Goal: Check status: Check status

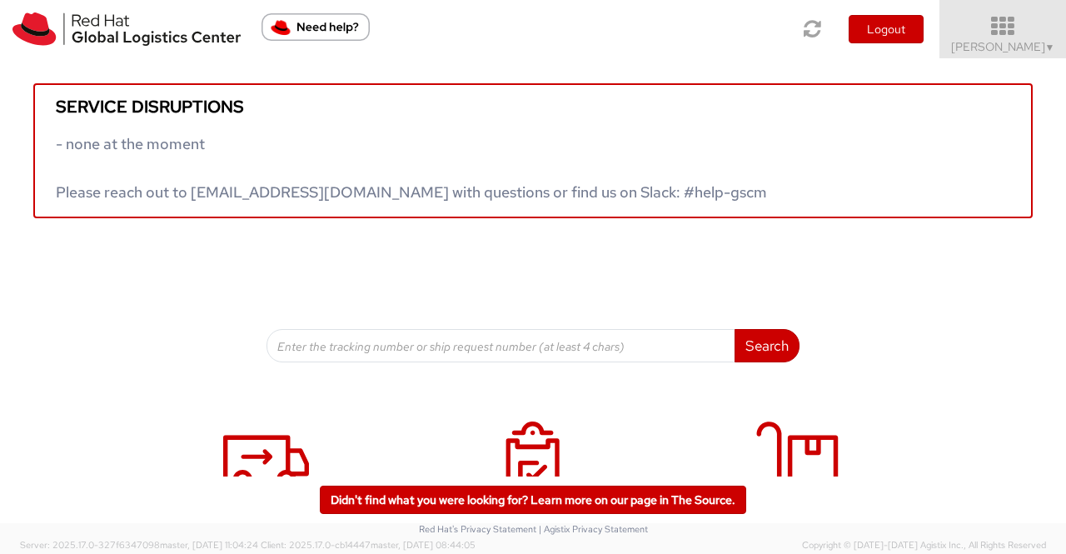
click at [1051, 47] on span "▼" at bounding box center [1050, 47] width 10 height 13
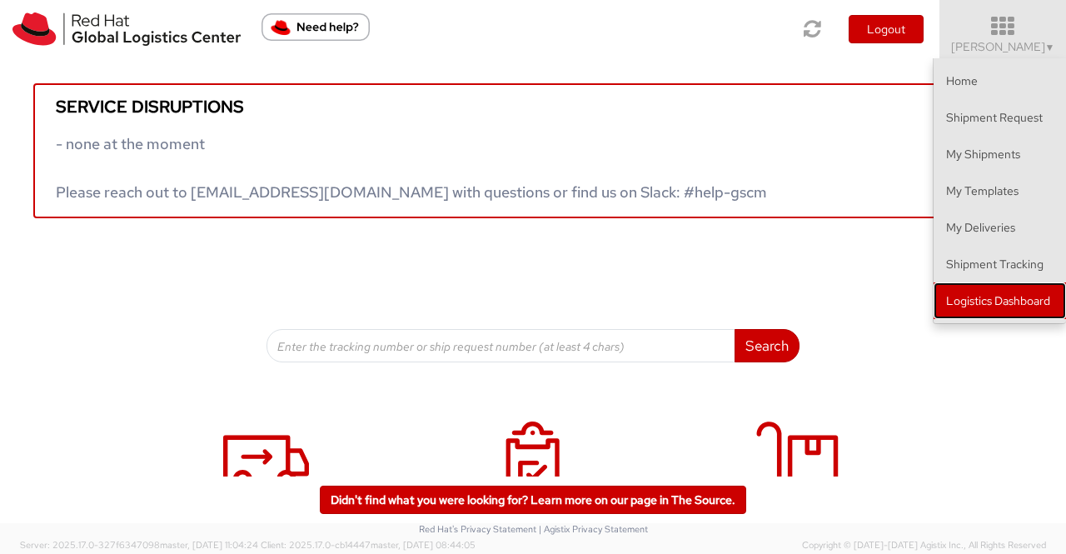
click at [1039, 287] on link "Logistics Dashboard" at bounding box center [999, 300] width 132 height 37
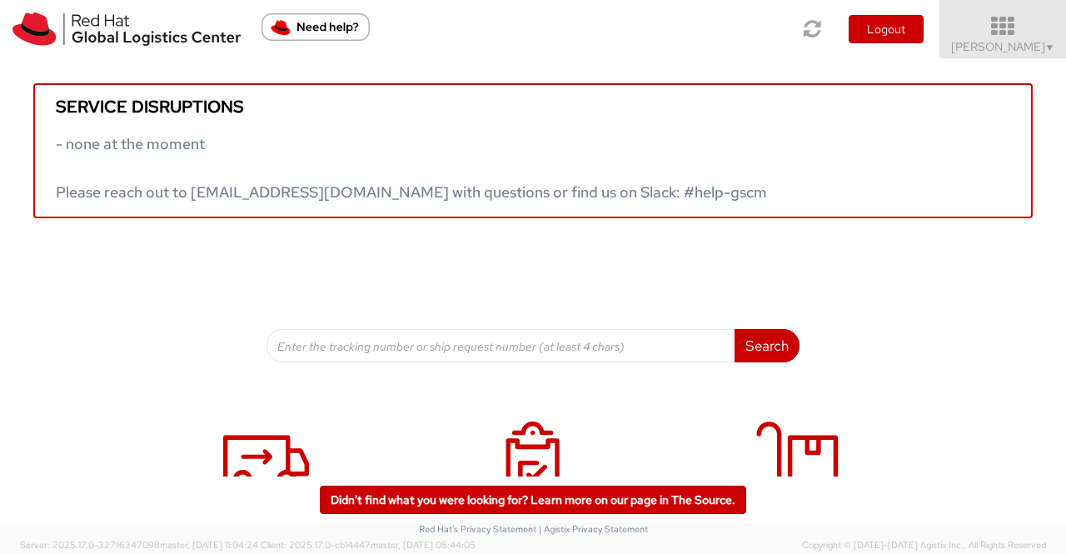
click at [981, 47] on span "Sumitra Hansdah ▼" at bounding box center [1003, 46] width 104 height 15
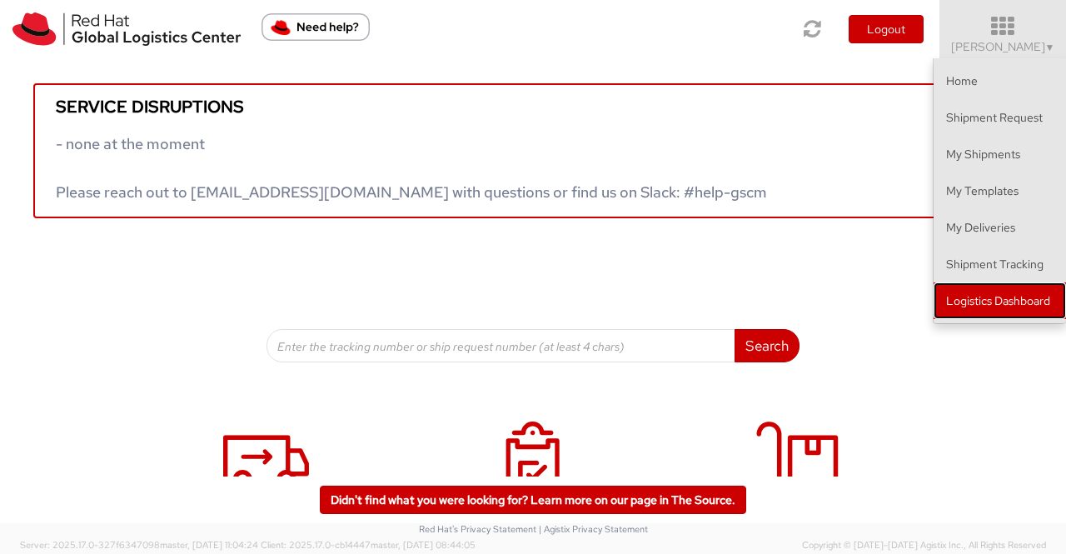
click at [996, 302] on link "Logistics Dashboard" at bounding box center [999, 300] width 132 height 37
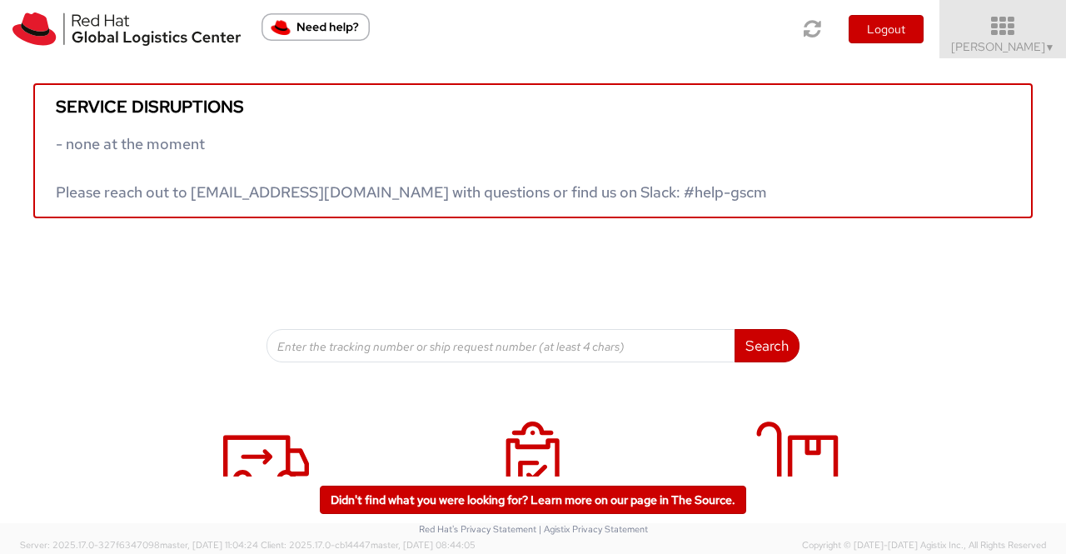
click at [1027, 39] on span "Sumitra Hansdah ▼" at bounding box center [1003, 46] width 104 height 15
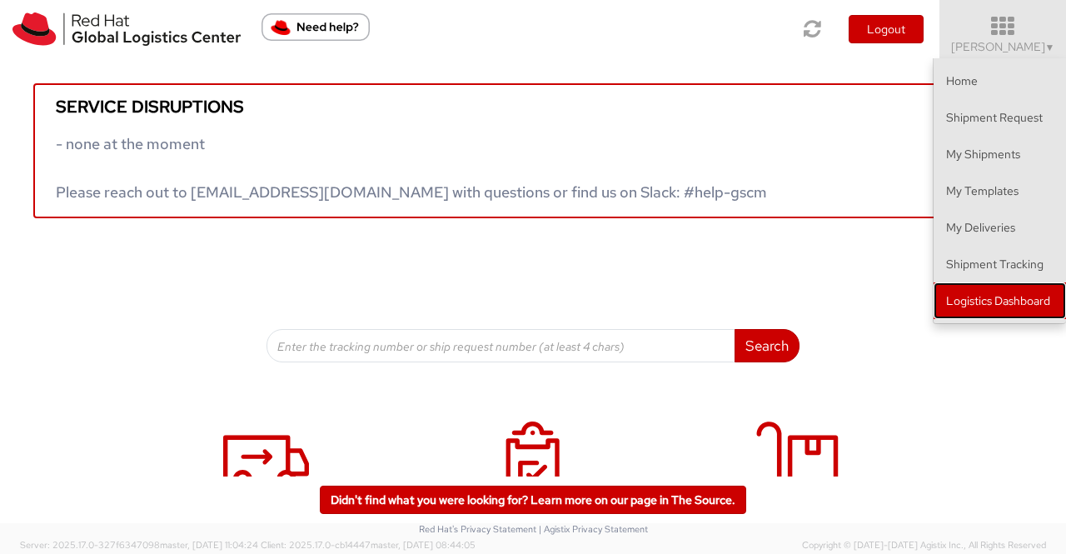
click at [1040, 296] on link "Logistics Dashboard" at bounding box center [999, 300] width 132 height 37
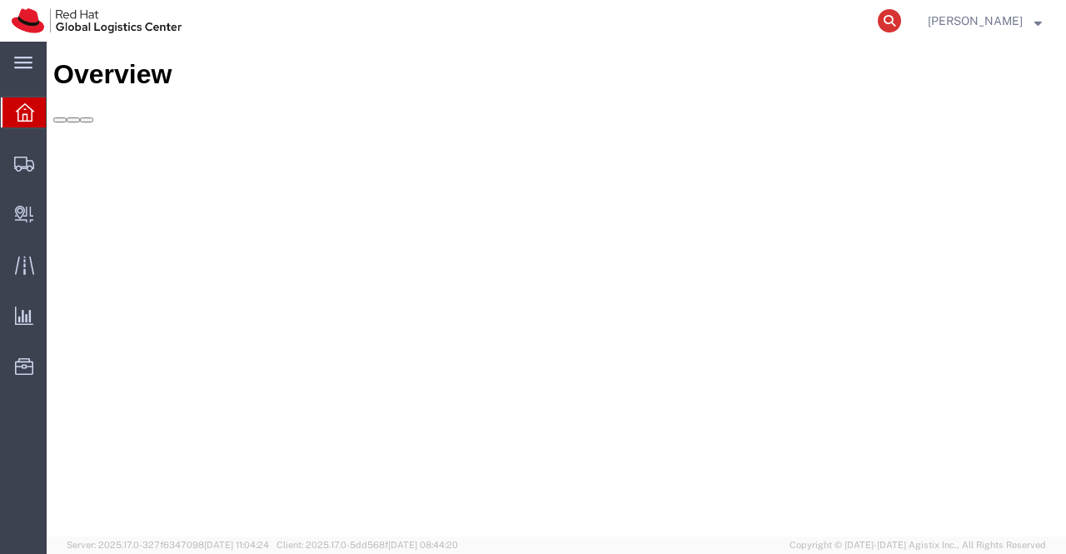
click at [889, 19] on icon at bounding box center [888, 20] width 23 height 23
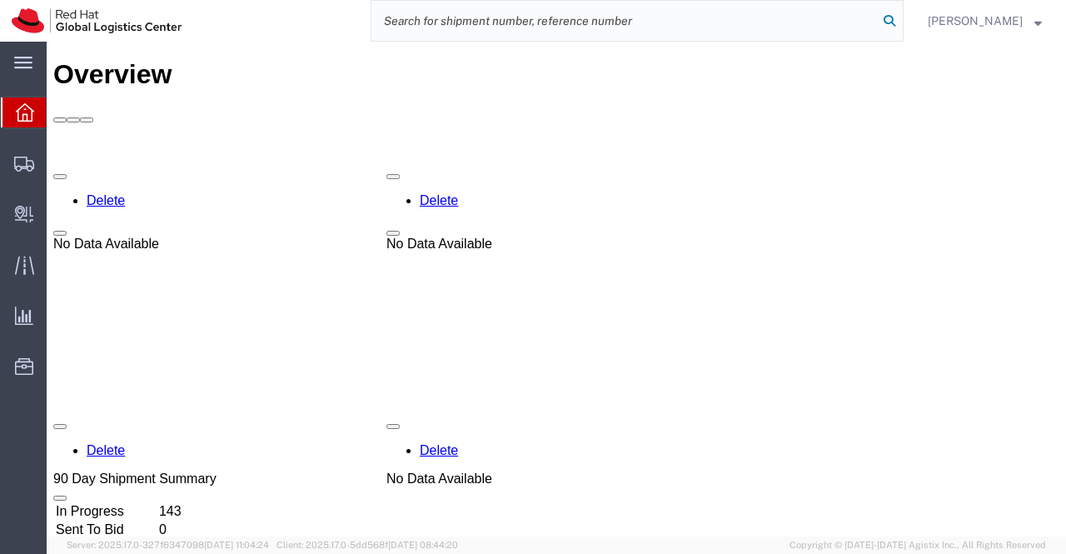
paste input "392264940200"
type input "392264940200"
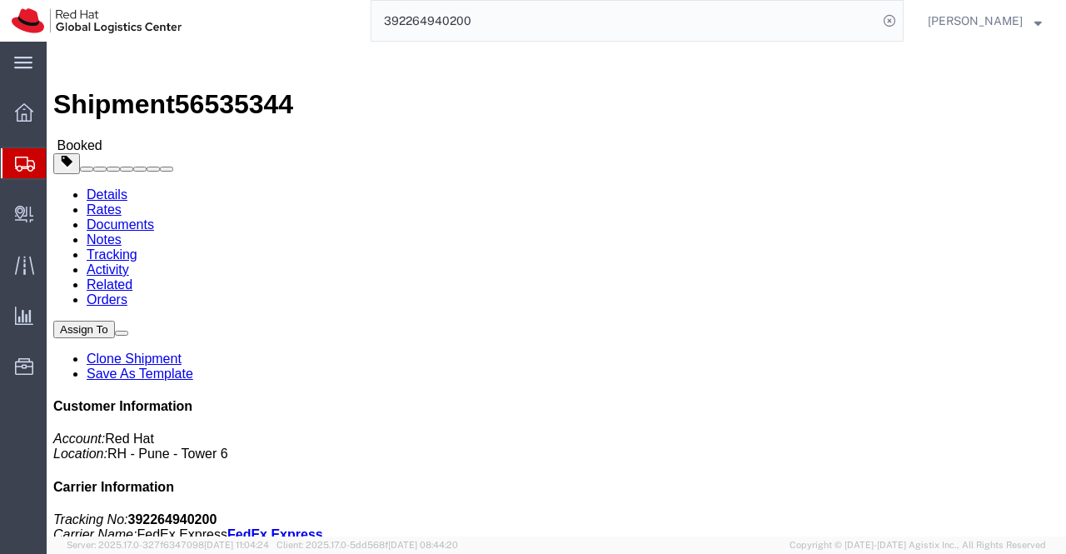
click link "Documents"
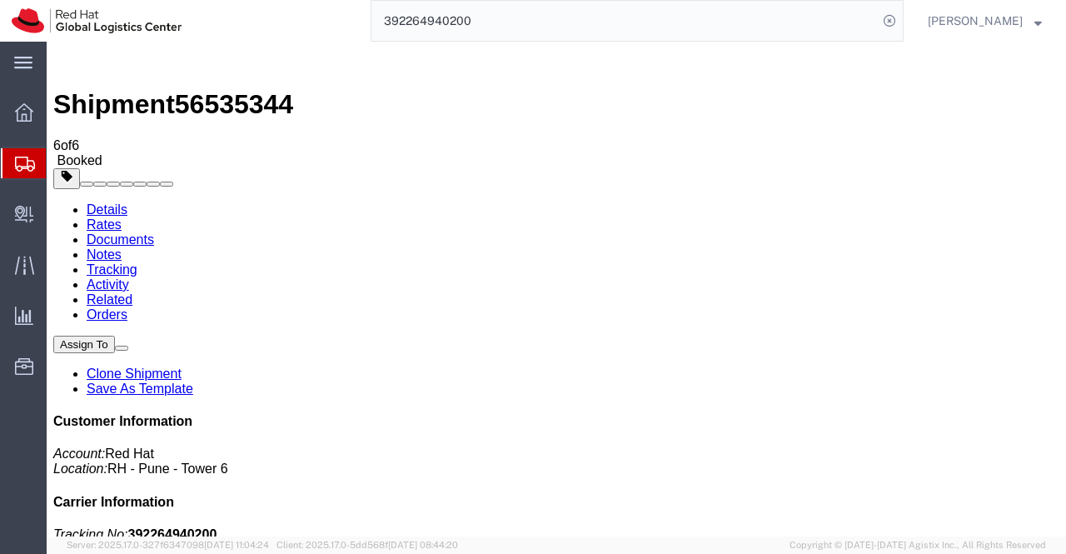
drag, startPoint x: 156, startPoint y: 345, endPoint x: 433, endPoint y: 494, distance: 314.7
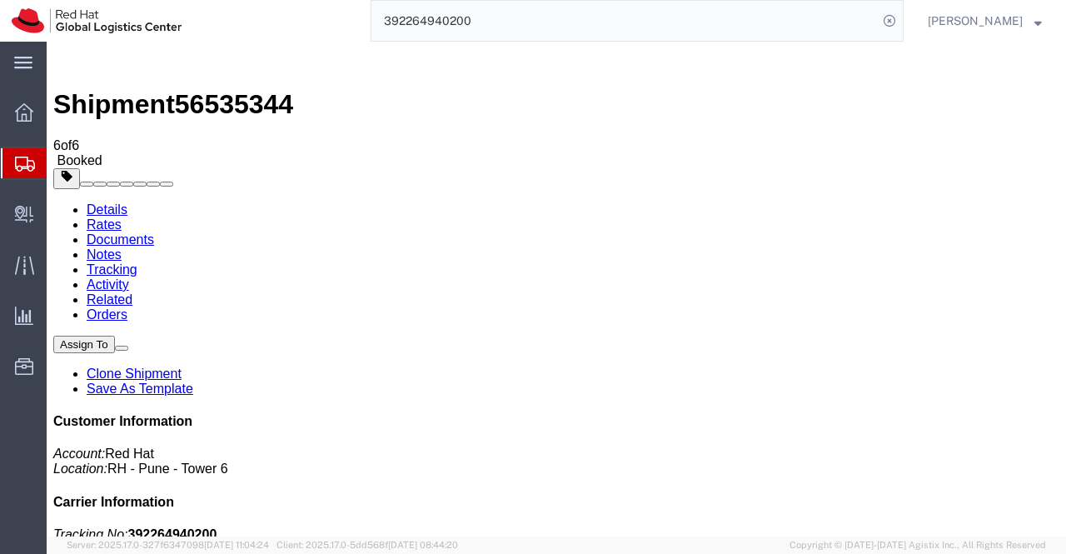
drag, startPoint x: 105, startPoint y: 102, endPoint x: 108, endPoint y: 111, distance: 9.0
click at [105, 202] on link "Details" at bounding box center [107, 209] width 41 height 14
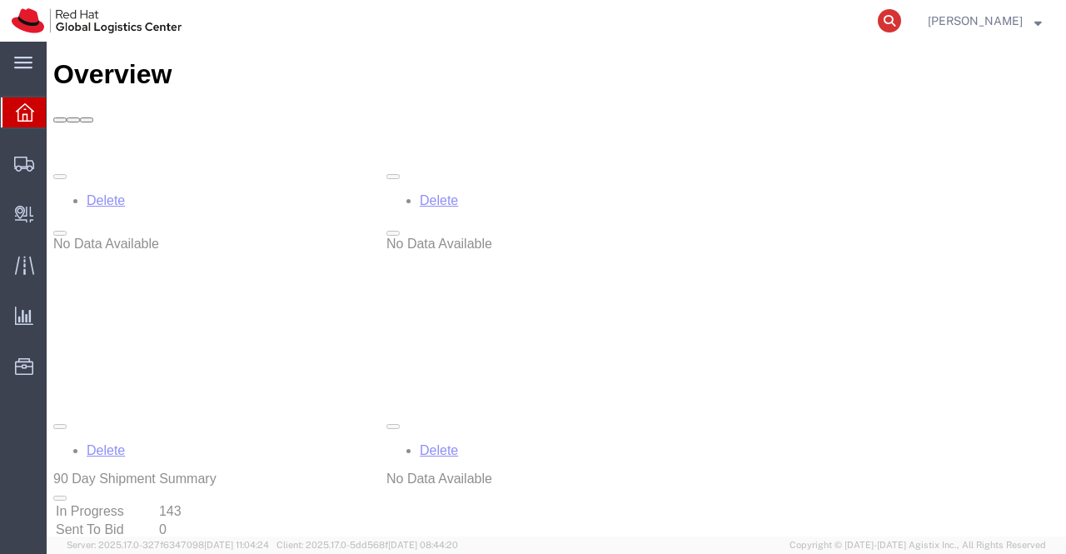
click at [892, 21] on icon at bounding box center [888, 20] width 23 height 23
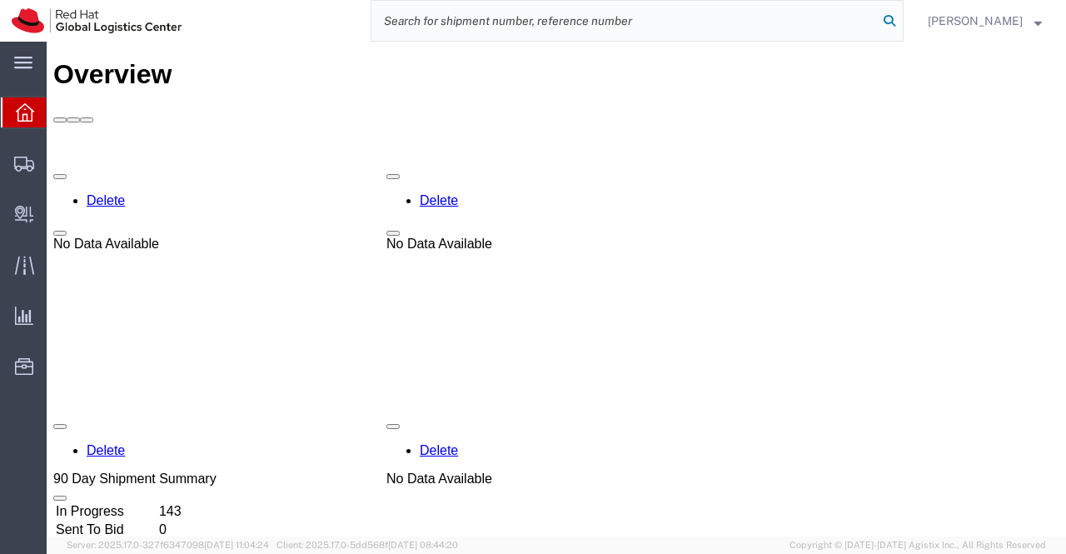
paste input "392265080845"
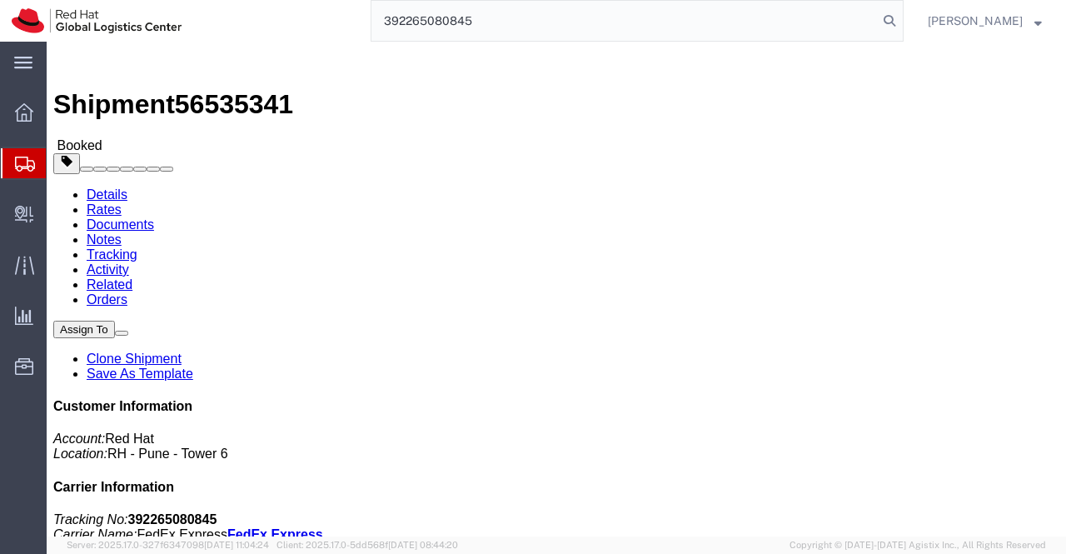
type input "392265080845"
click link "Documents"
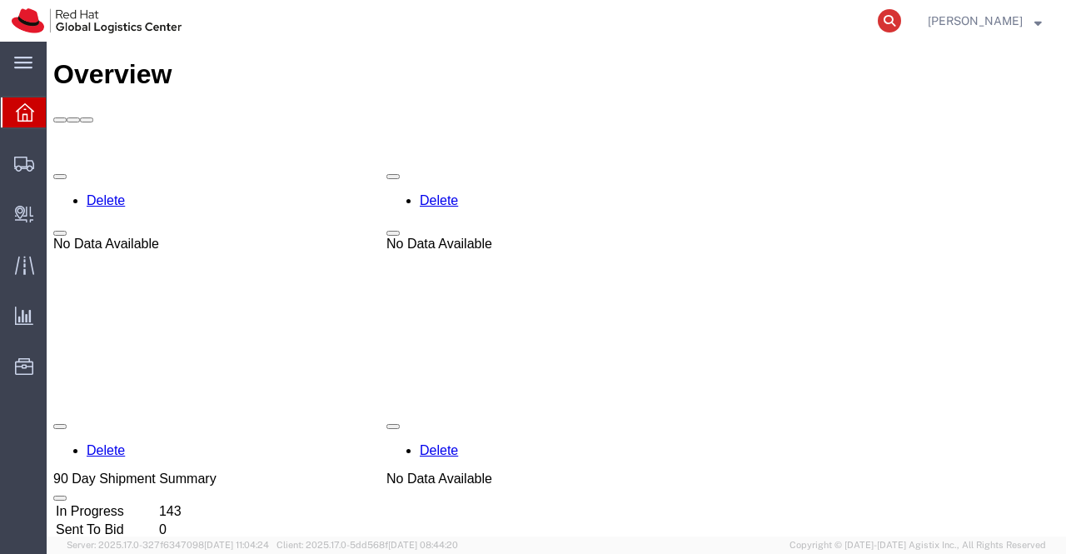
click at [886, 17] on icon at bounding box center [888, 20] width 23 height 23
paste input "[PERSON_NAME]"
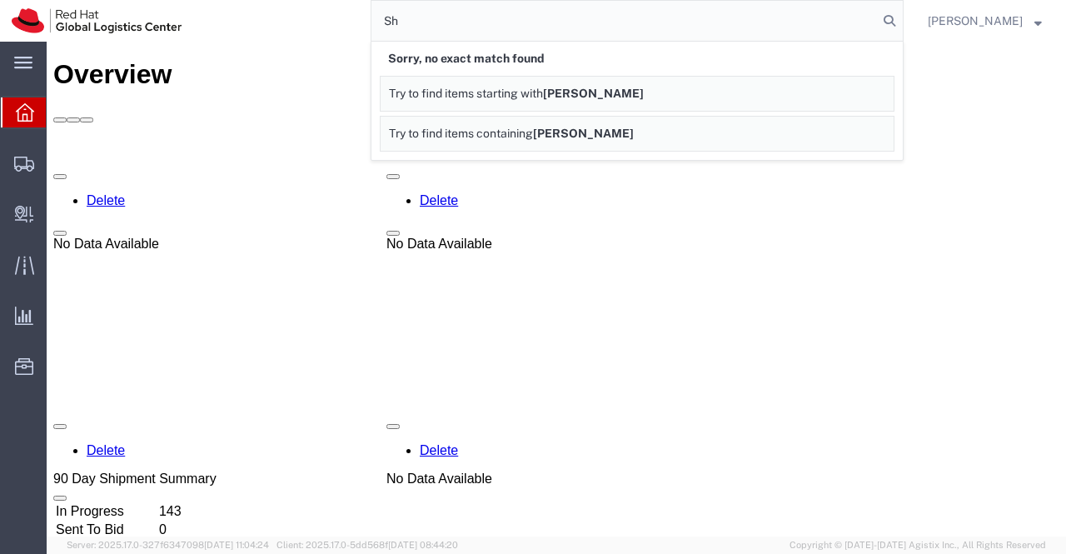
type input "S"
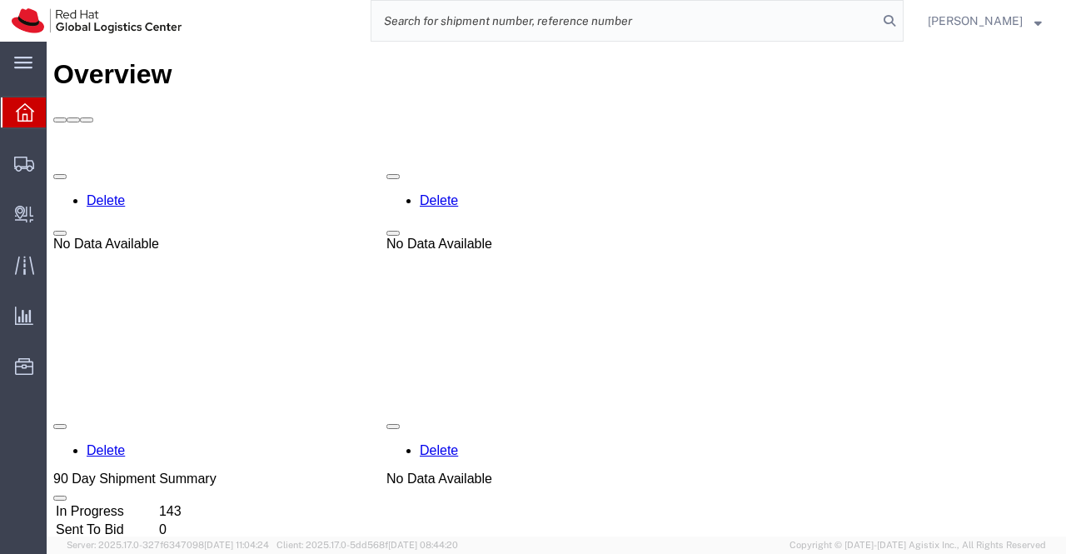
paste input "392265218856"
type input "392265218856"
